Goal: Obtain resource: Download file/media

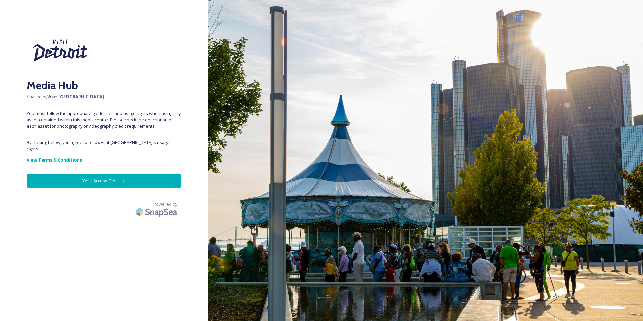
click at [139, 174] on button "Yes - Access Files" at bounding box center [104, 181] width 154 height 14
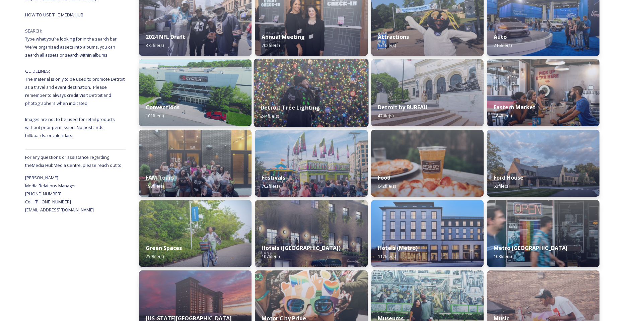
scroll to position [119, 0]
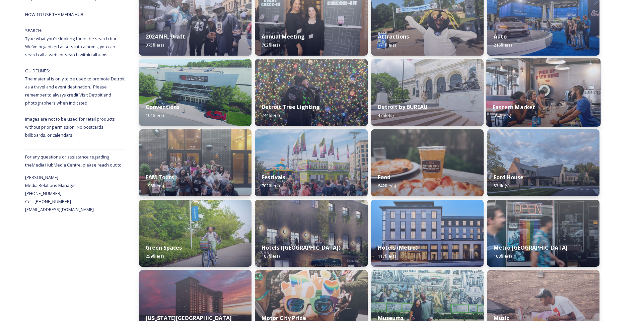
click at [526, 105] on strong "Eastern Market" at bounding box center [514, 106] width 43 height 7
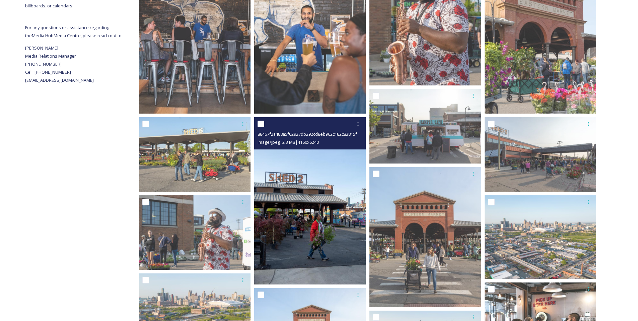
scroll to position [352, 0]
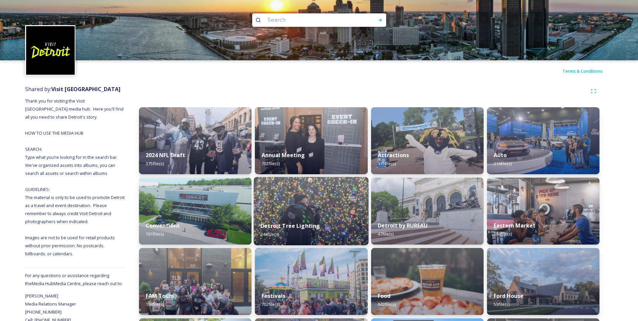
scroll to position [111, 0]
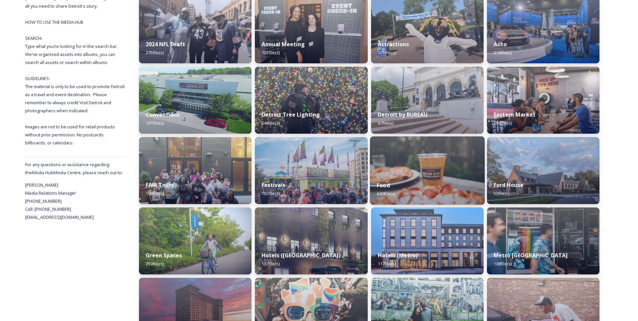
click at [455, 167] on img at bounding box center [427, 170] width 115 height 68
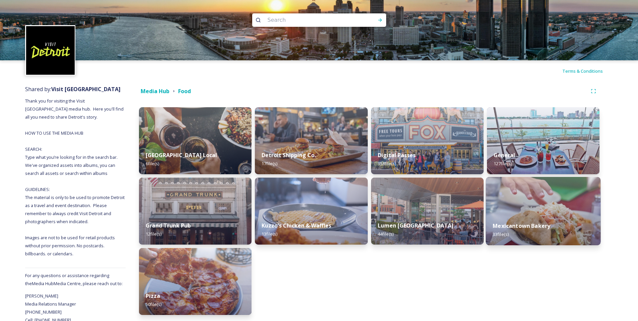
click at [527, 186] on img at bounding box center [542, 211] width 115 height 68
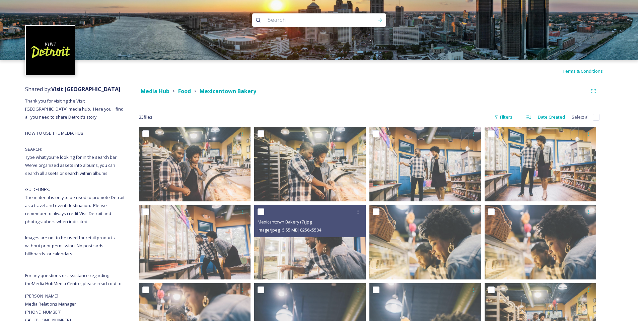
scroll to position [216, 0]
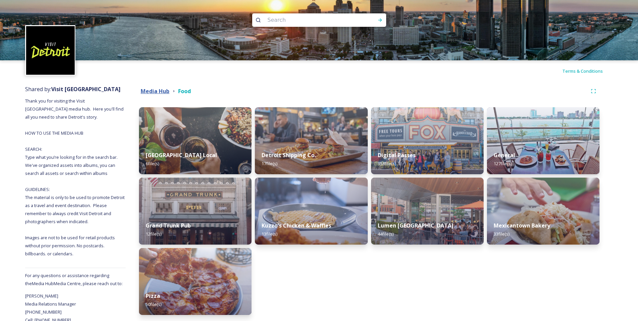
click at [152, 92] on strong "Media Hub" at bounding box center [155, 90] width 29 height 7
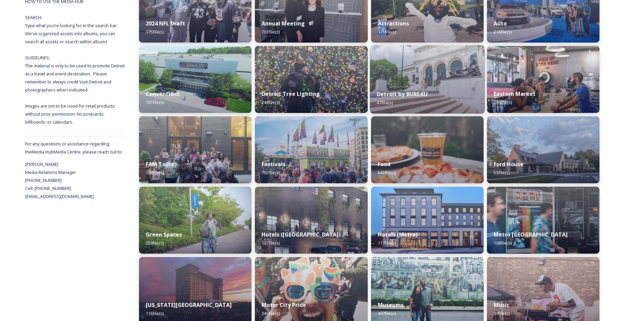
scroll to position [203, 0]
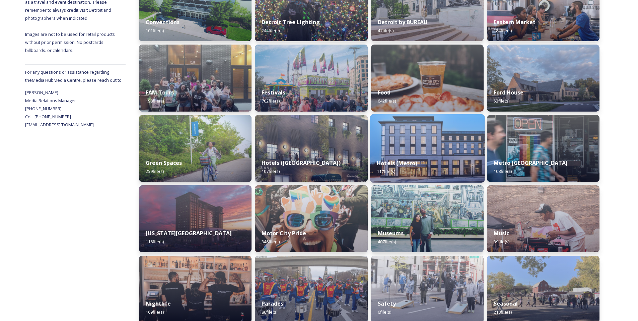
click at [456, 145] on img at bounding box center [427, 148] width 115 height 68
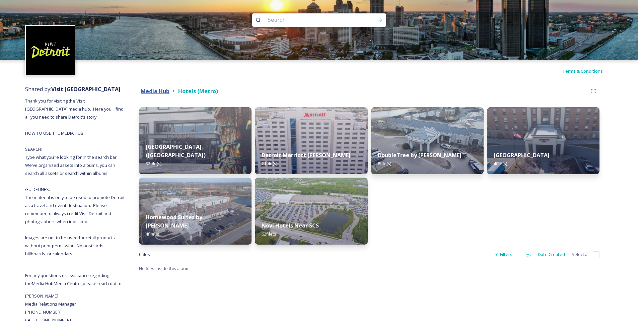
click at [153, 89] on strong "Media Hub" at bounding box center [155, 90] width 29 height 7
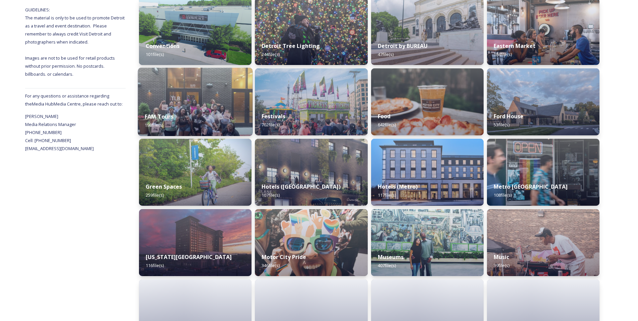
scroll to position [298, 0]
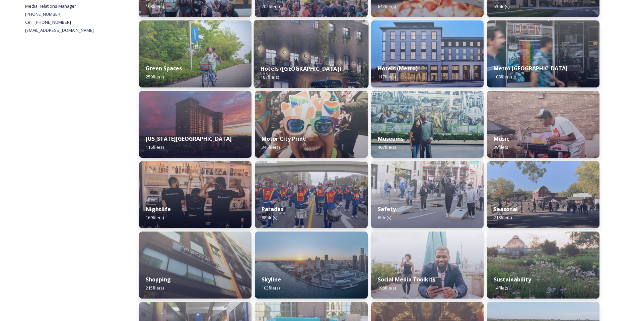
click at [332, 44] on img at bounding box center [311, 54] width 115 height 68
